Goal: Find specific page/section: Find specific page/section

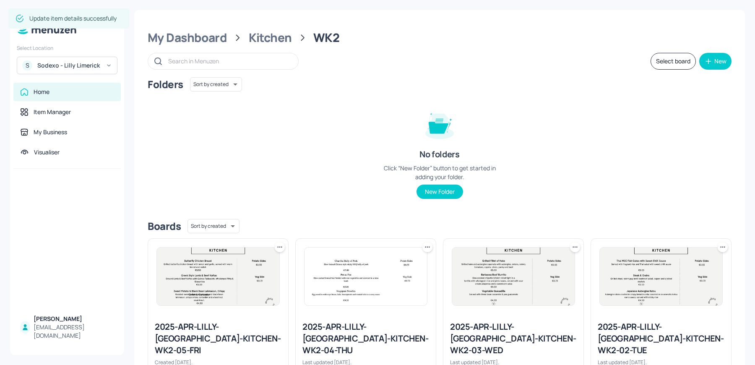
click at [82, 57] on div "S Sodexo - Lilly Limerick" at bounding box center [67, 66] width 101 height 18
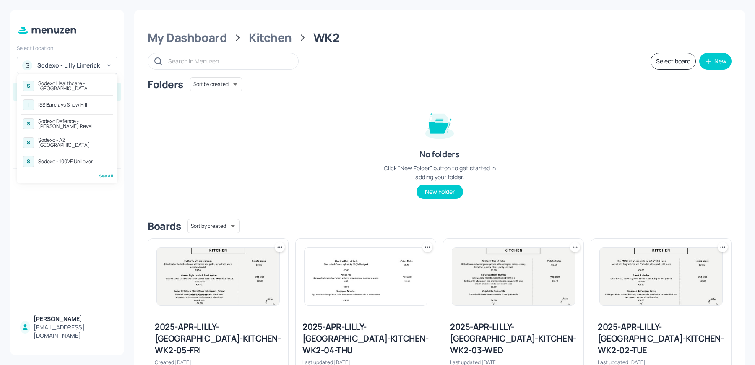
click at [104, 177] on div "See All" at bounding box center [67, 176] width 92 height 6
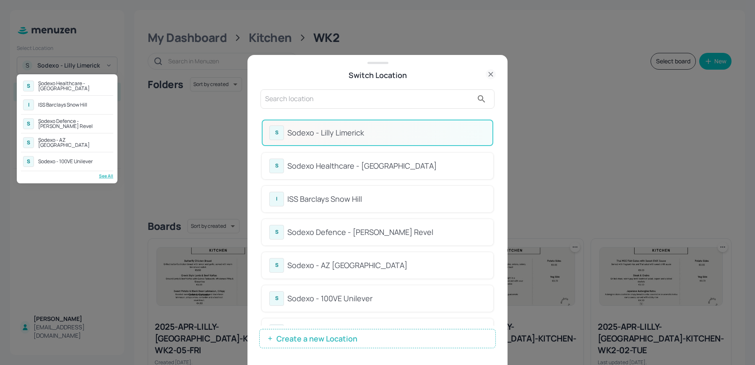
click at [314, 105] on div at bounding box center [377, 182] width 755 height 365
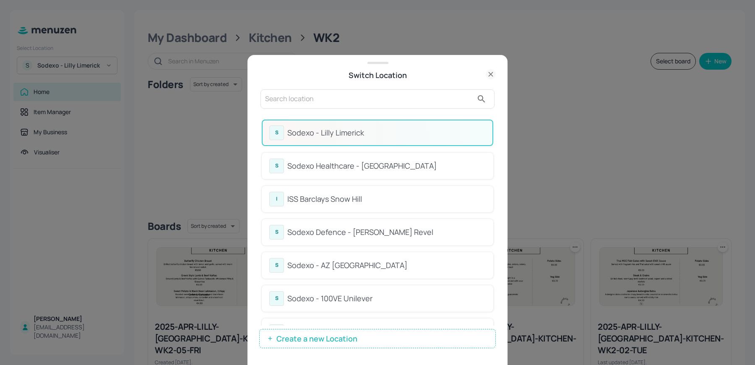
click at [295, 97] on input "text" at bounding box center [369, 98] width 208 height 13
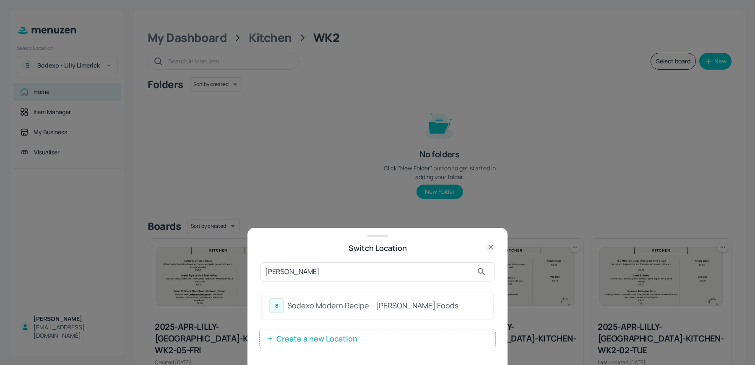
type input "kerry"
click at [300, 308] on div "Sodexo Modern Recipe - [PERSON_NAME] Foods" at bounding box center [386, 305] width 198 height 11
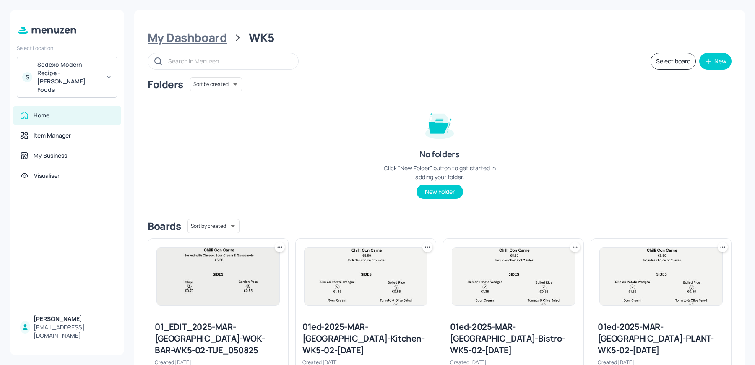
click at [198, 42] on div "My Dashboard" at bounding box center [187, 37] width 79 height 15
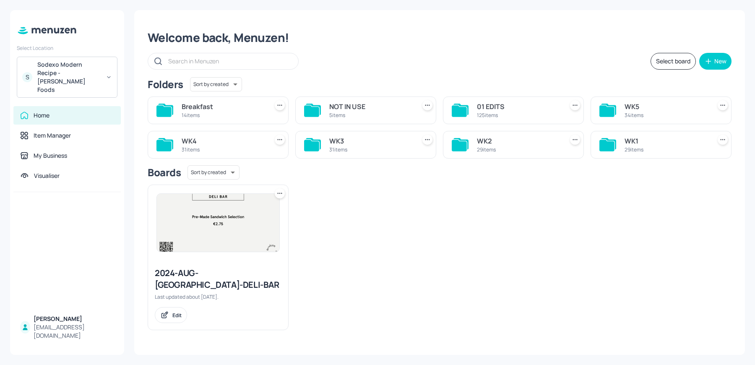
click at [334, 137] on div "WK3" at bounding box center [370, 141] width 83 height 10
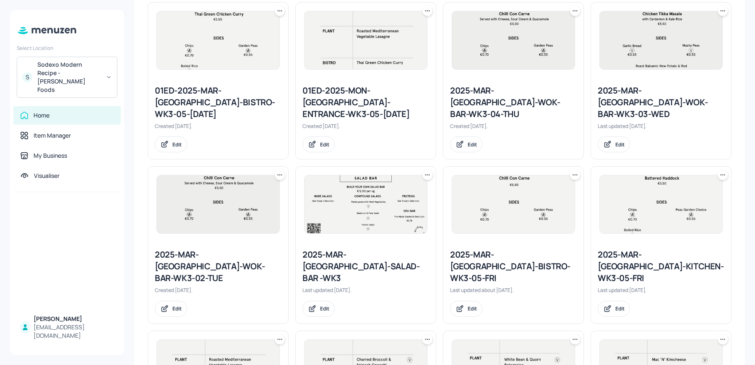
scroll to position [236, 0]
click at [610, 107] on div "2025-MAR-[GEOGRAPHIC_DATA]-WOK-BAR-WK3-03-WED" at bounding box center [661, 102] width 127 height 35
